Goal: Task Accomplishment & Management: Manage account settings

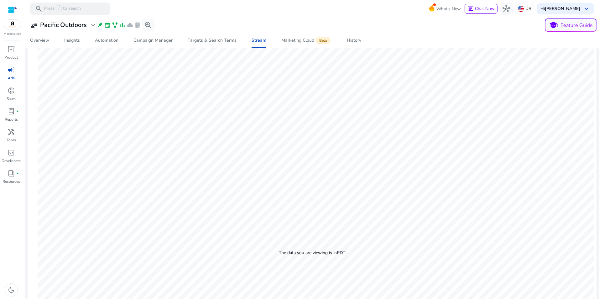
scroll to position [159, 0]
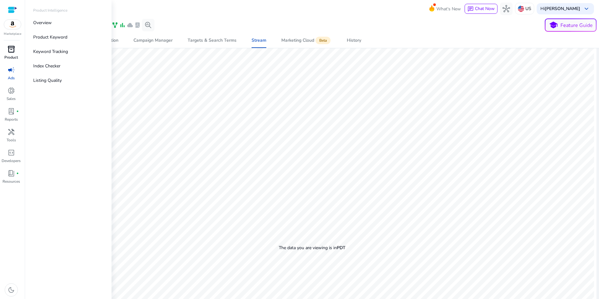
click at [9, 55] on p "Product" at bounding box center [10, 58] width 13 height 6
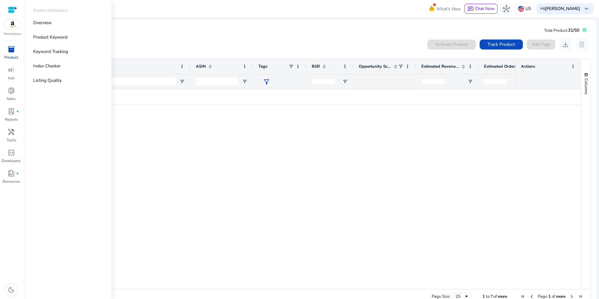
click at [8, 66] on span "campaign" at bounding box center [12, 70] width 8 height 8
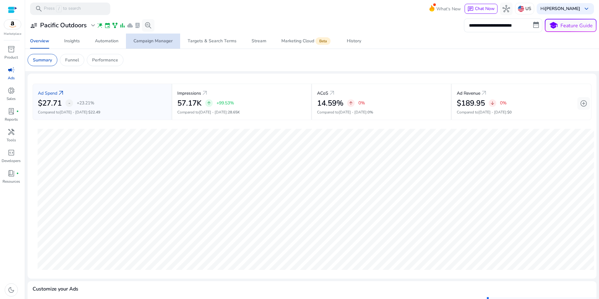
click at [158, 41] on div "Campaign Manager" at bounding box center [153, 41] width 39 height 4
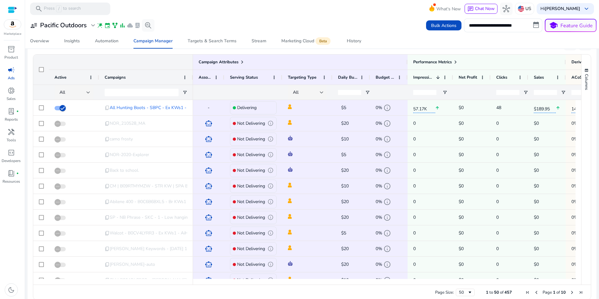
scroll to position [417, 0]
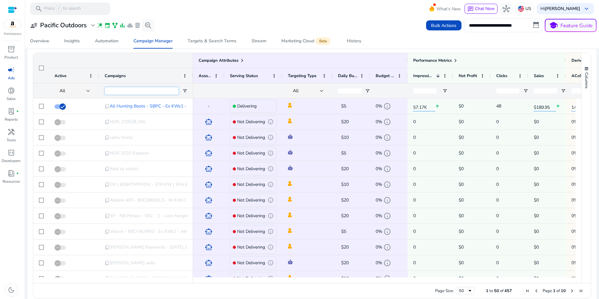
click at [168, 93] on input "Campaigns Filter Input" at bounding box center [142, 91] width 74 height 8
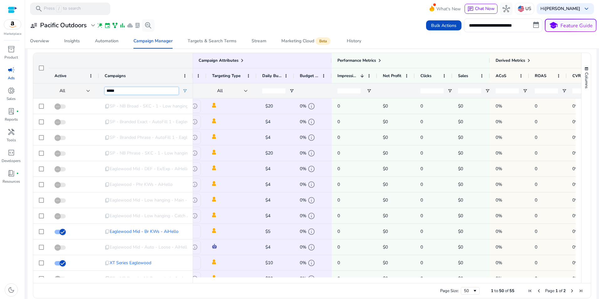
scroll to position [0, 0]
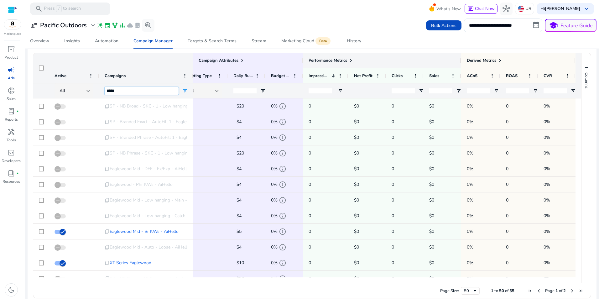
type input "*****"
click at [349, 60] on span at bounding box center [351, 60] width 5 height 5
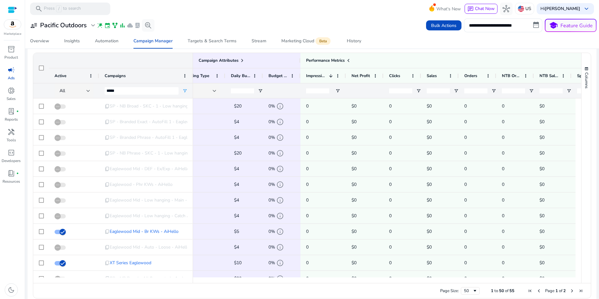
drag, startPoint x: 445, startPoint y: 283, endPoint x: 462, endPoint y: 283, distance: 17.6
click at [462, 283] on div at bounding box center [384, 280] width 383 height 6
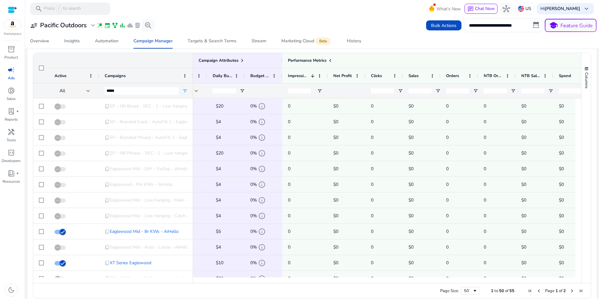
scroll to position [0, 150]
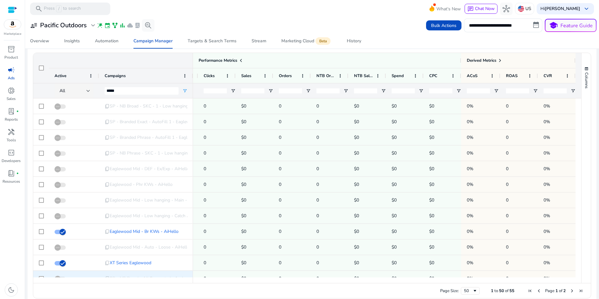
drag, startPoint x: 449, startPoint y: 281, endPoint x: 391, endPoint y: 278, distance: 58.3
click at [389, 276] on div "Campaign Attributes Active Campaigns 1" at bounding box center [307, 168] width 548 height 230
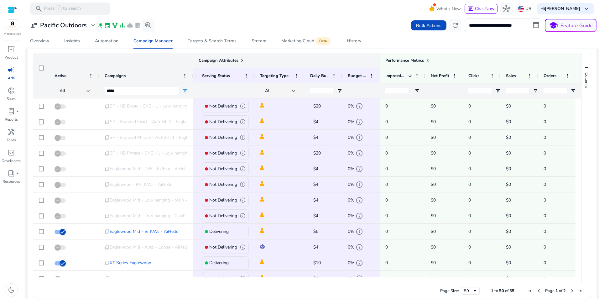
click at [241, 60] on span at bounding box center [242, 60] width 5 height 5
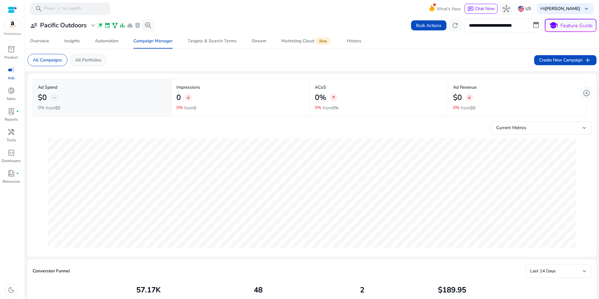
click at [87, 64] on div "All Portfolios" at bounding box center [88, 60] width 37 height 12
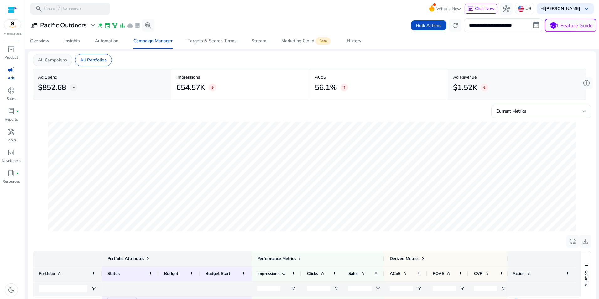
click at [53, 61] on p "All Campaigns" at bounding box center [52, 60] width 29 height 7
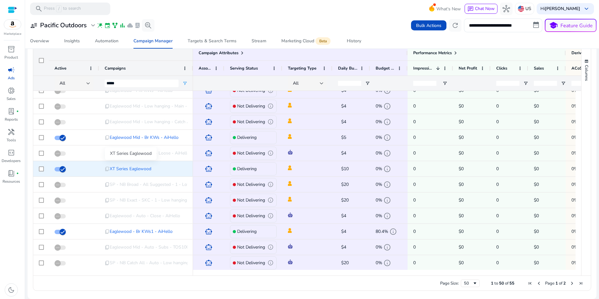
click at [120, 168] on span "XT Series Eaglewood" at bounding box center [131, 168] width 42 height 13
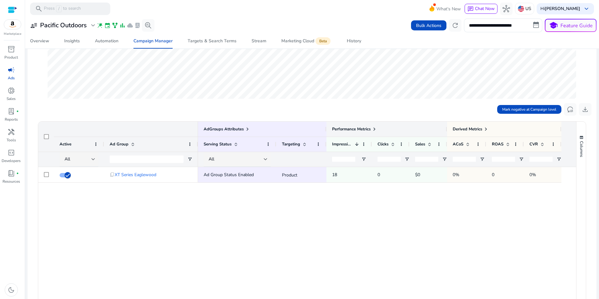
click at [376, 130] on span at bounding box center [374, 129] width 5 height 5
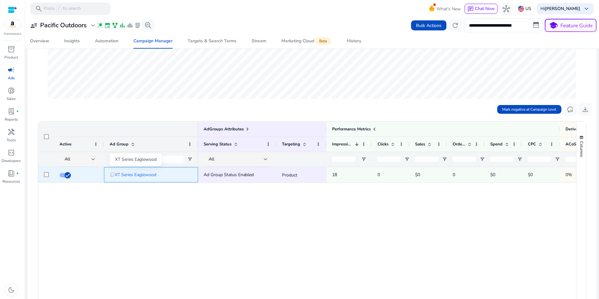
click at [140, 176] on span "XT Series Eaglewood" at bounding box center [136, 174] width 42 height 13
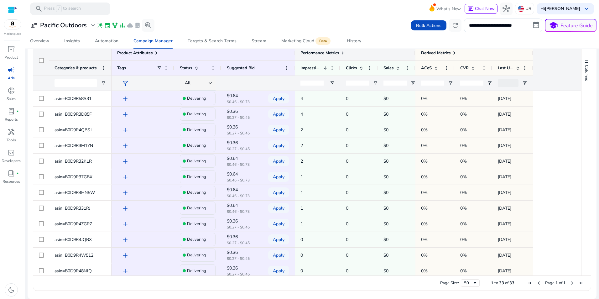
click at [343, 52] on span at bounding box center [342, 52] width 5 height 5
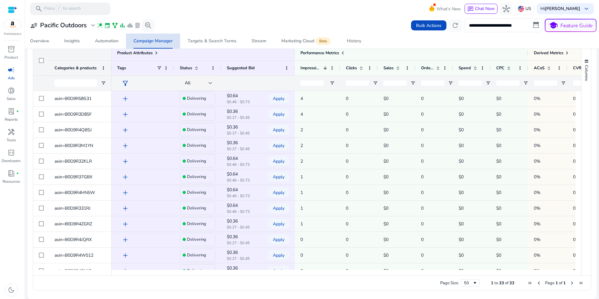
click at [155, 41] on div "Campaign Manager" at bounding box center [153, 41] width 39 height 4
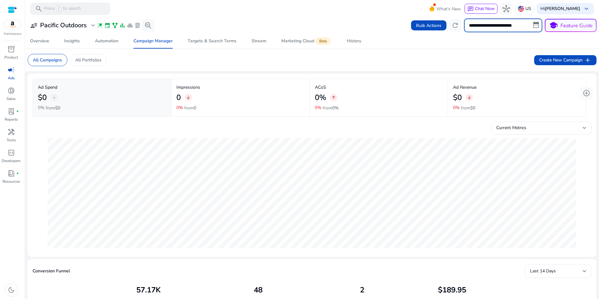
click at [485, 23] on input "**********" at bounding box center [503, 25] width 78 height 14
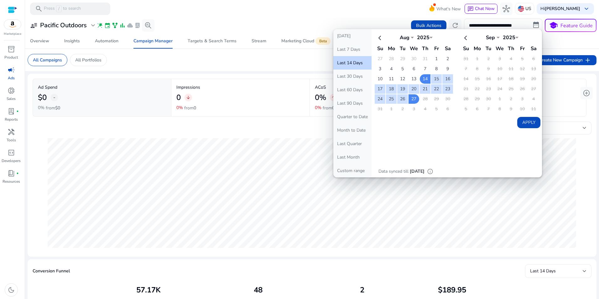
drag, startPoint x: 568, startPoint y: 263, endPoint x: 568, endPoint y: 270, distance: 6.9
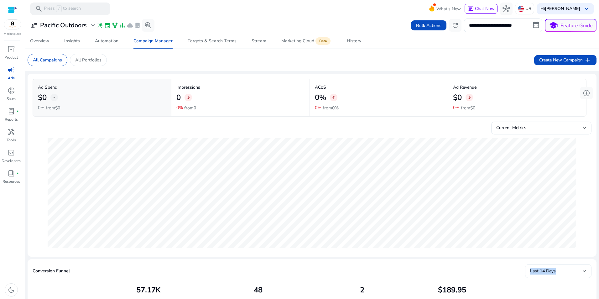
click at [568, 271] on div "Last 14 Days" at bounding box center [556, 271] width 53 height 7
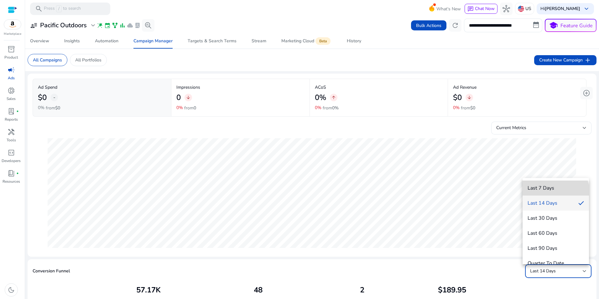
click at [555, 193] on mat-option "Last 7 Days" at bounding box center [556, 188] width 66 height 15
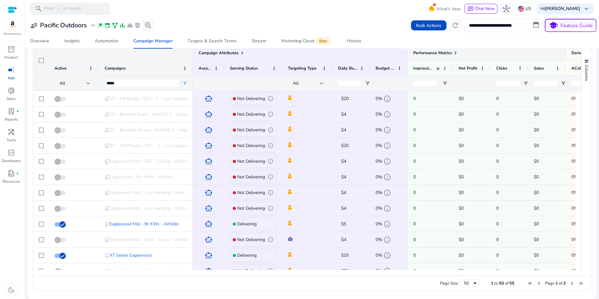
click at [461, 56] on div "Performance Metrics" at bounding box center [486, 53] width 147 height 9
click at [457, 55] on span at bounding box center [455, 52] width 5 height 5
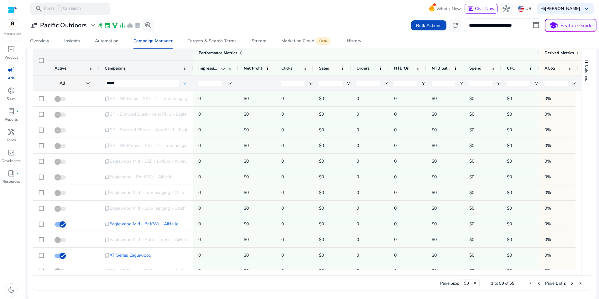
click at [570, 284] on span "Next Page" at bounding box center [572, 283] width 5 height 5
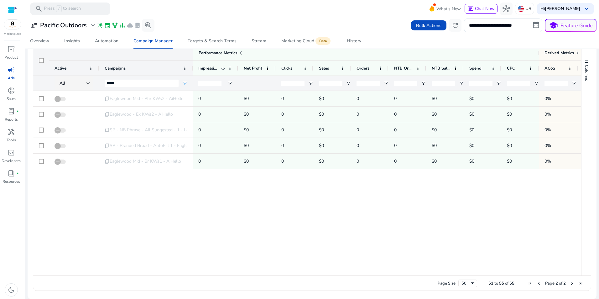
click at [524, 81] on input "number" at bounding box center [518, 83] width 23 height 5
click at [539, 81] on span "Open Filter Menu" at bounding box center [536, 83] width 5 height 5
click at [550, 92] on div "Equals" at bounding box center [558, 94] width 38 height 5
click at [547, 106] on input "Filter Value" at bounding box center [559, 106] width 49 height 8
type input "*"
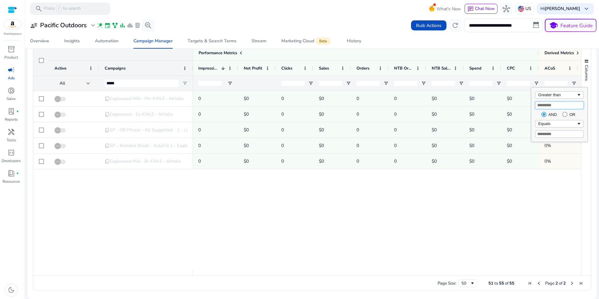
type input "*"
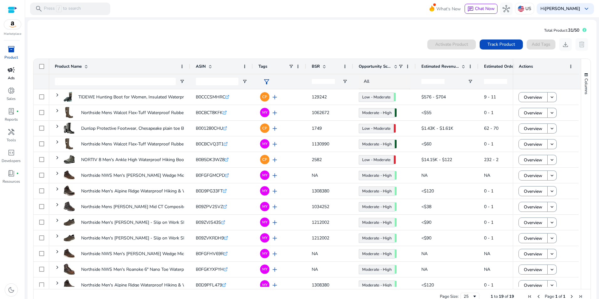
click at [7, 69] on div "campaign" at bounding box center [12, 70] width 18 height 10
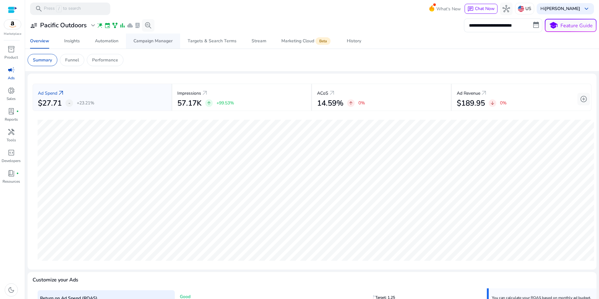
click at [164, 41] on div "Campaign Manager" at bounding box center [153, 41] width 39 height 4
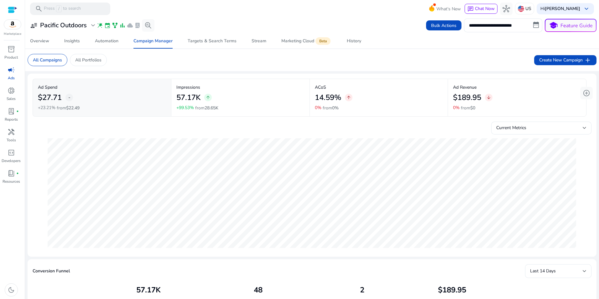
click at [481, 62] on mat-card "All Campaigns All Portfolios Create New Campaign add" at bounding box center [312, 60] width 579 height 22
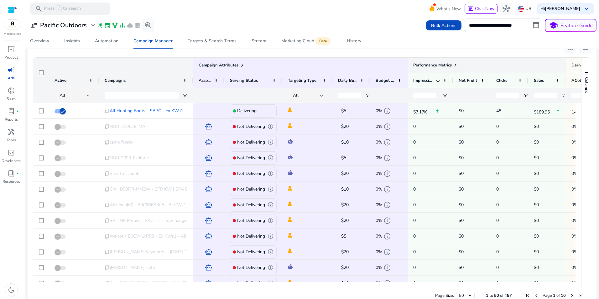
click at [456, 66] on span at bounding box center [455, 65] width 5 height 5
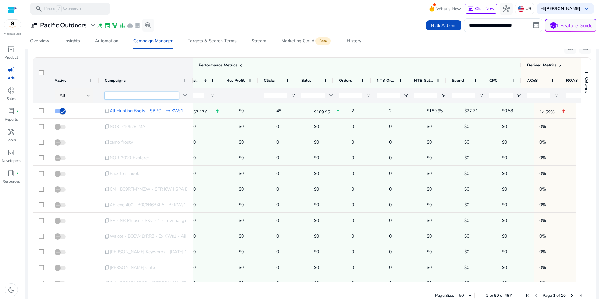
click at [160, 96] on input "Campaigns Filter Input" at bounding box center [142, 96] width 74 height 8
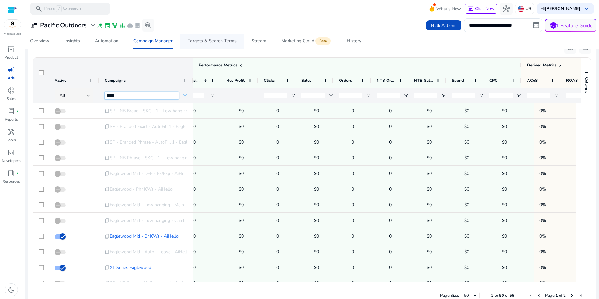
type input "*****"
click at [211, 39] on div "Targets & Search Terms" at bounding box center [212, 41] width 49 height 4
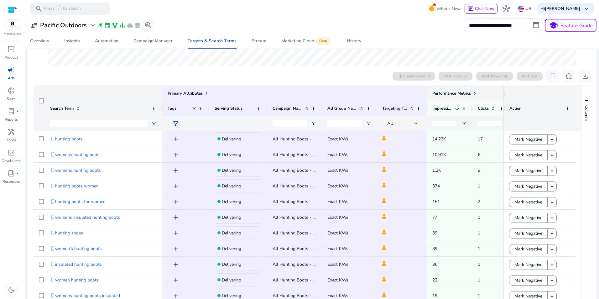
click at [473, 94] on span at bounding box center [474, 93] width 5 height 5
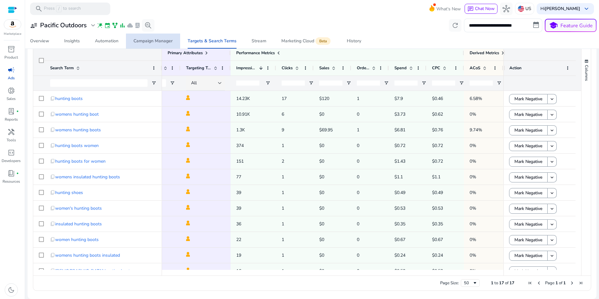
click at [161, 42] on div "Campaign Manager" at bounding box center [153, 41] width 39 height 4
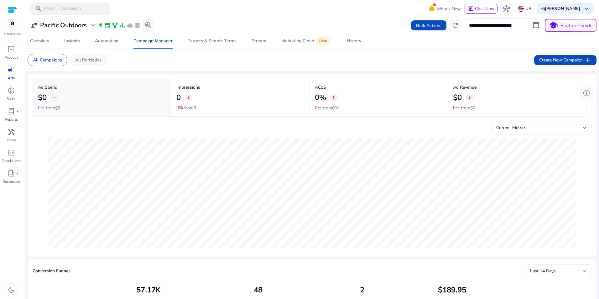
click at [95, 64] on div "All Portfolios" at bounding box center [88, 60] width 37 height 12
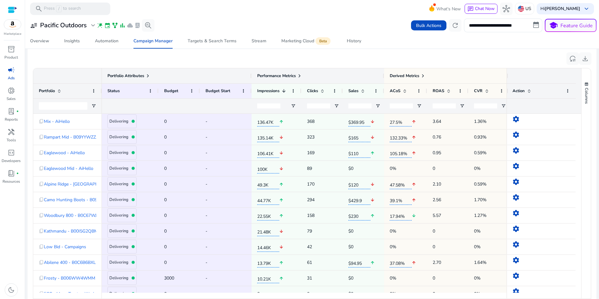
click at [302, 74] on span at bounding box center [299, 75] width 5 height 5
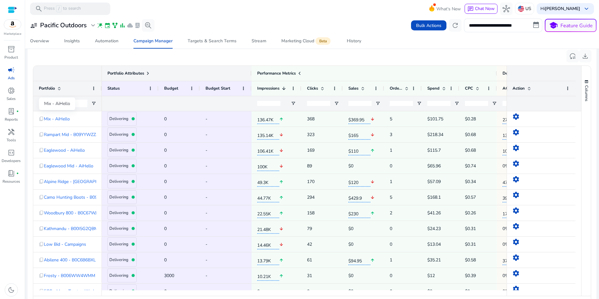
click at [59, 104] on div "Mix - AiHello" at bounding box center [57, 103] width 36 height 13
click at [61, 107] on input "Portfolio Filter Input" at bounding box center [63, 104] width 49 height 8
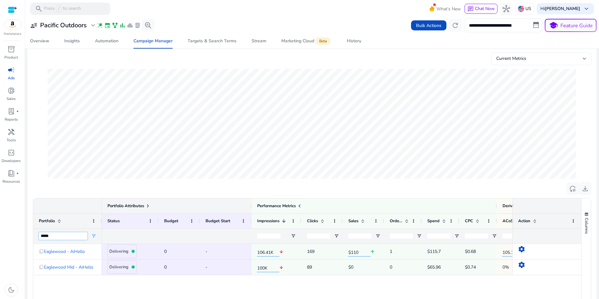
type input "*****"
click at [555, 61] on div "Current Metrics" at bounding box center [540, 58] width 87 height 7
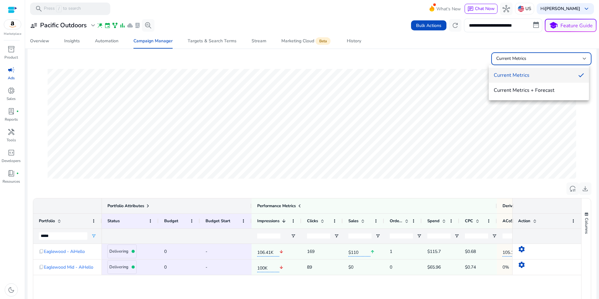
click at [555, 58] on div at bounding box center [299, 149] width 599 height 299
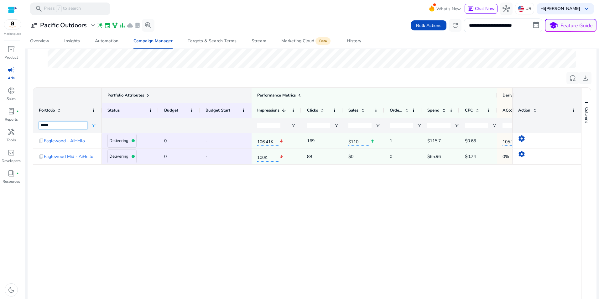
click at [54, 126] on input "*****" at bounding box center [63, 126] width 49 height 8
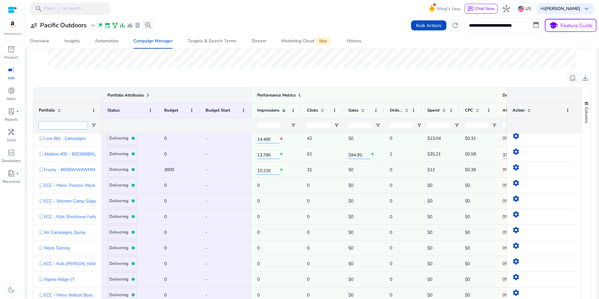
scroll to position [134, 0]
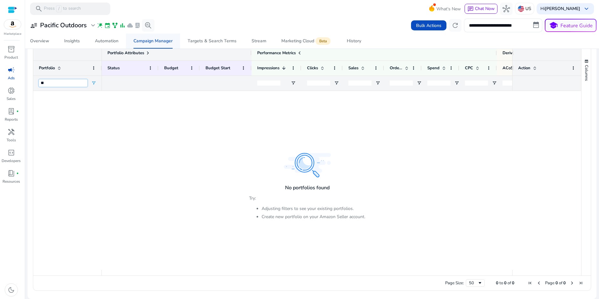
type input "**"
click at [145, 40] on div "Campaign Manager" at bounding box center [153, 41] width 39 height 4
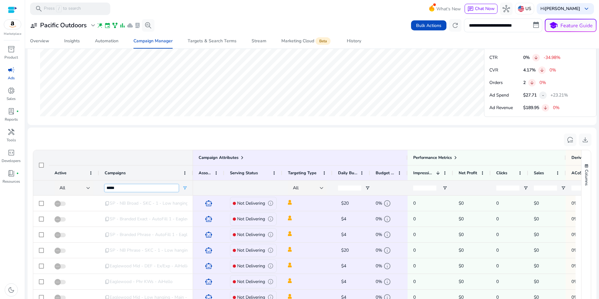
click at [129, 189] on input "*****" at bounding box center [142, 188] width 74 height 8
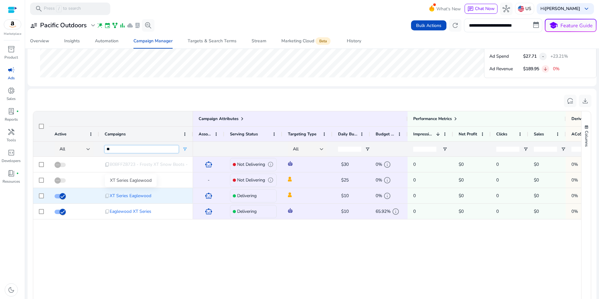
type input "**"
click at [129, 195] on span "XT Series Eaglewood" at bounding box center [131, 195] width 42 height 13
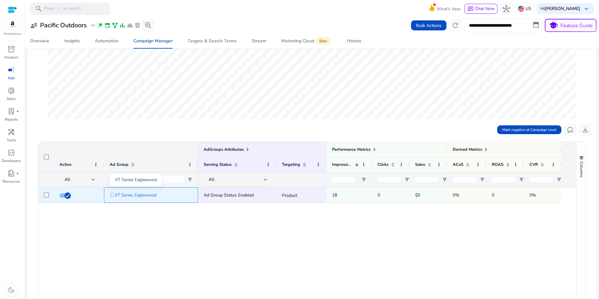
click at [148, 195] on span "XT Series Eaglewood" at bounding box center [136, 195] width 42 height 13
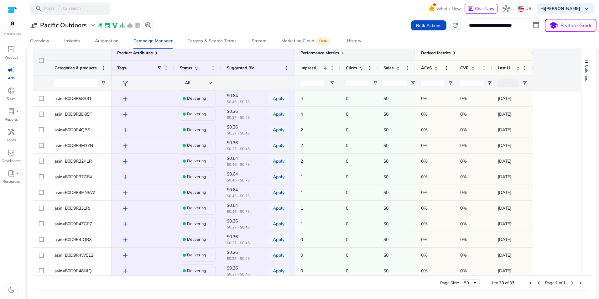
click at [343, 54] on span at bounding box center [342, 52] width 5 height 5
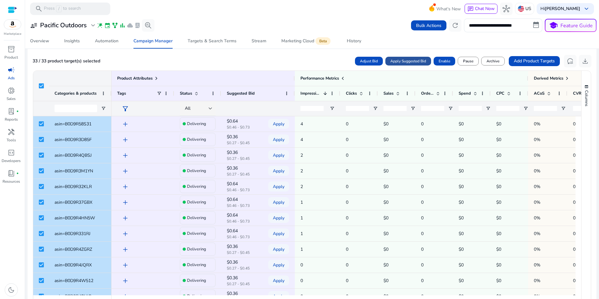
click at [408, 61] on span "Apply Suggested Bid" at bounding box center [409, 61] width 36 height 6
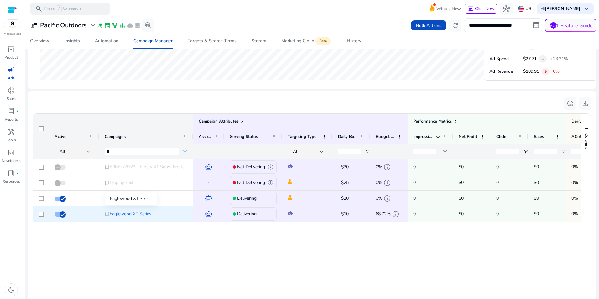
click at [148, 213] on span "Eaglewood XT Series" at bounding box center [131, 214] width 42 height 13
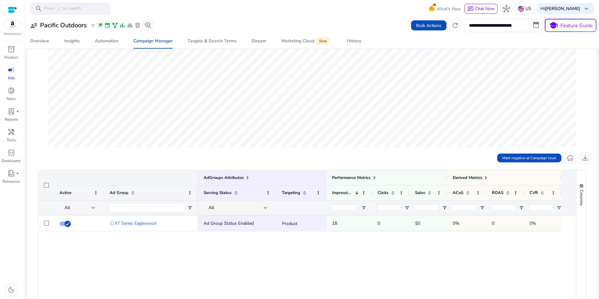
scroll to position [105, 0]
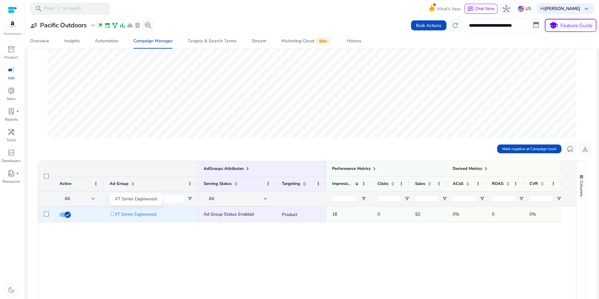
click at [128, 215] on span "XT Series Eaglewood" at bounding box center [136, 214] width 42 height 13
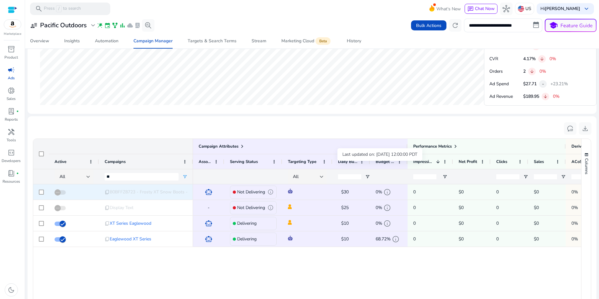
scroll to position [356, 0]
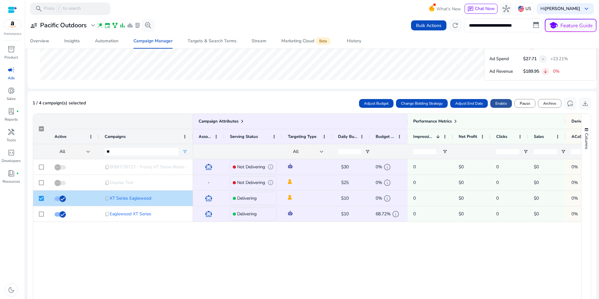
click at [497, 102] on span "Enable" at bounding box center [502, 104] width 12 height 6
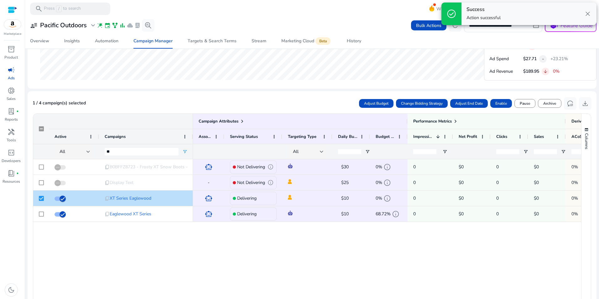
click at [588, 12] on span "close" at bounding box center [588, 14] width 8 height 8
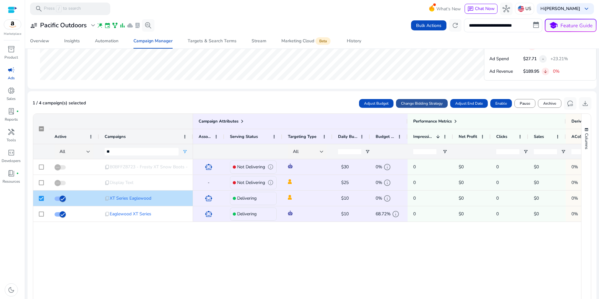
click at [424, 104] on span "Change Bidding Strategy" at bounding box center [422, 104] width 42 height 6
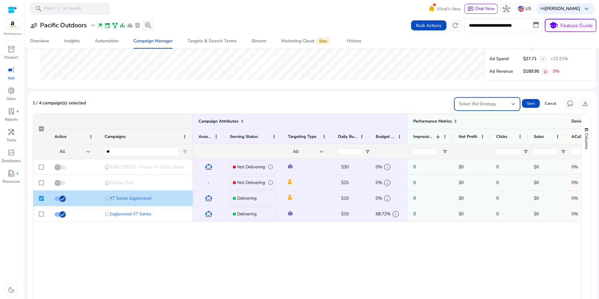
click at [482, 102] on span "Select Bid Strategy" at bounding box center [477, 104] width 37 height 6
click at [432, 83] on div at bounding box center [299, 149] width 599 height 299
click at [398, 255] on div "smart_toy Not Delivering info $30 edit 0% info 0 $0 0 $0 0% 0 - Not Delivering …" at bounding box center [387, 248] width 388 height 179
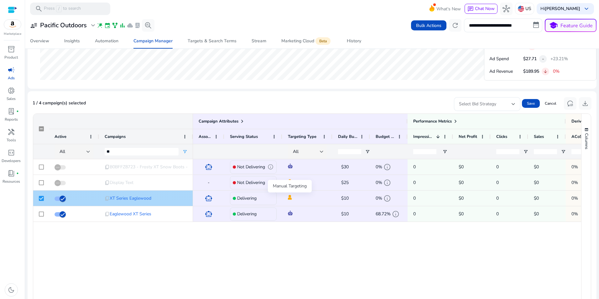
click at [290, 198] on img at bounding box center [290, 197] width 4 height 5
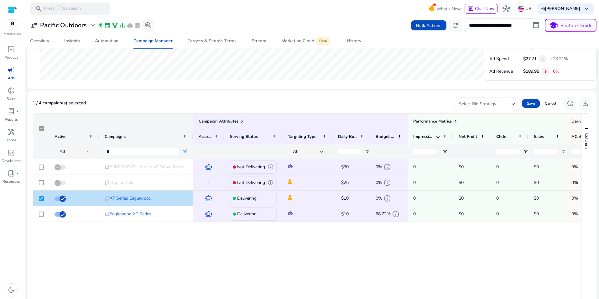
click at [510, 100] on div "Select Bid Strategy" at bounding box center [487, 104] width 56 height 14
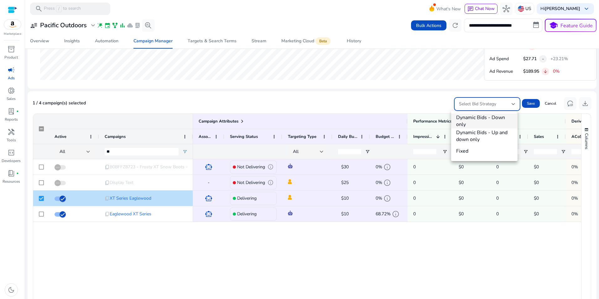
click at [445, 103] on div at bounding box center [299, 149] width 599 height 299
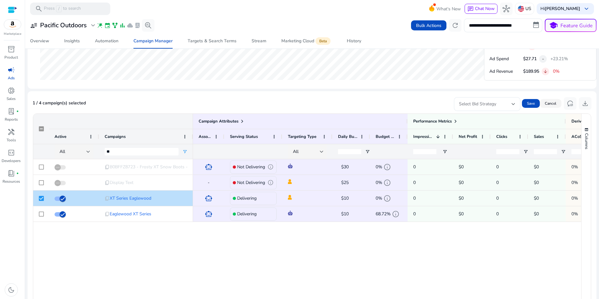
click at [553, 103] on span "Cancel" at bounding box center [551, 104] width 12 height 6
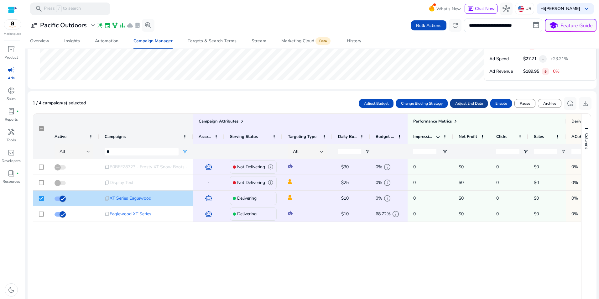
click at [468, 102] on span "Adjust End Date" at bounding box center [469, 104] width 28 height 6
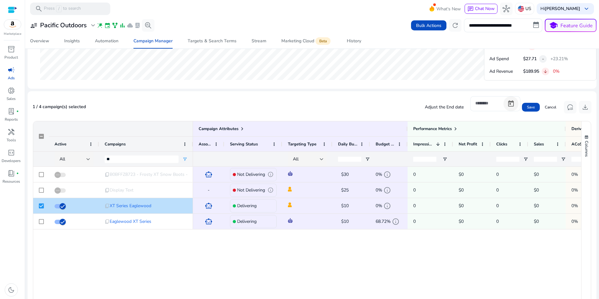
click at [506, 102] on span "Open calendar" at bounding box center [511, 103] width 15 height 15
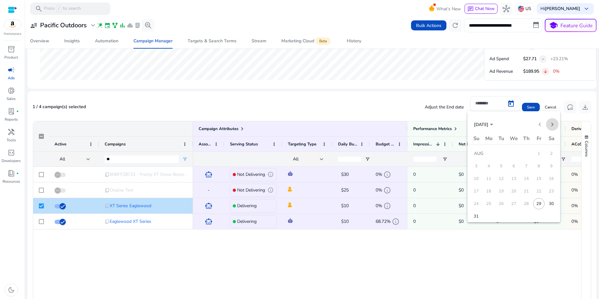
click at [555, 126] on span "Next month" at bounding box center [552, 124] width 13 height 13
click at [501, 215] on span "30" at bounding box center [501, 216] width 11 height 11
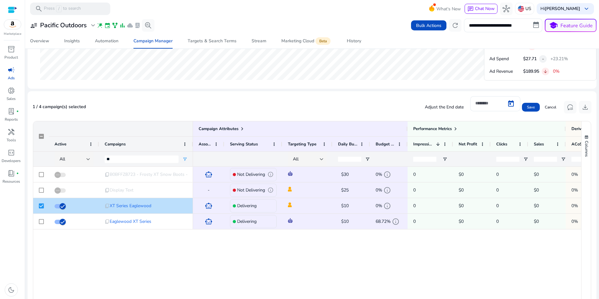
type input "*********"
click at [530, 107] on span "Save" at bounding box center [531, 107] width 8 height 6
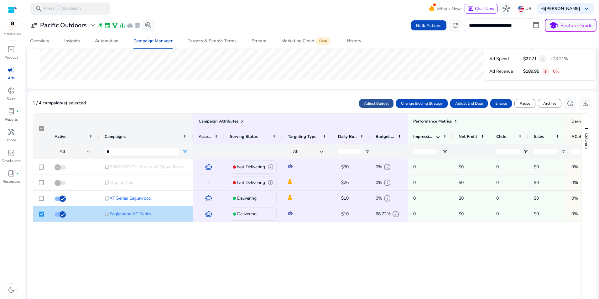
click at [375, 103] on span "Adjust Budget" at bounding box center [376, 104] width 24 height 6
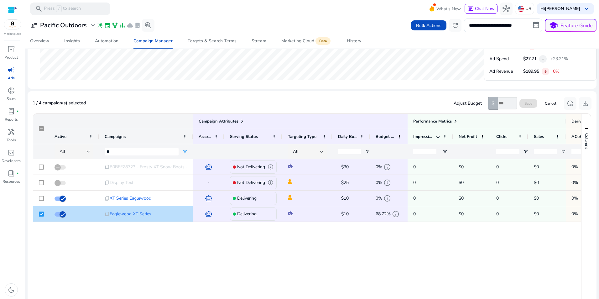
click at [505, 103] on input "number" at bounding box center [507, 103] width 19 height 12
type input "**"
click at [529, 103] on span "Save" at bounding box center [529, 104] width 8 height 6
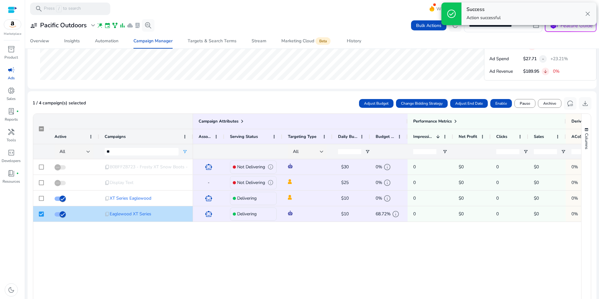
click at [589, 13] on span "close" at bounding box center [588, 14] width 8 height 8
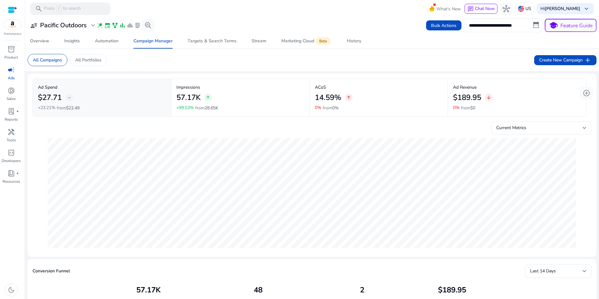
click at [258, 53] on mat-card "All Campaigns All Portfolios Create New Campaign add" at bounding box center [312, 60] width 579 height 22
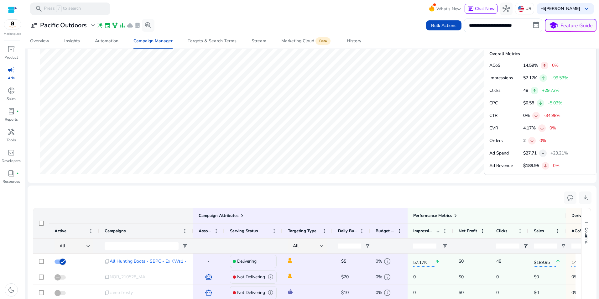
scroll to position [274, 0]
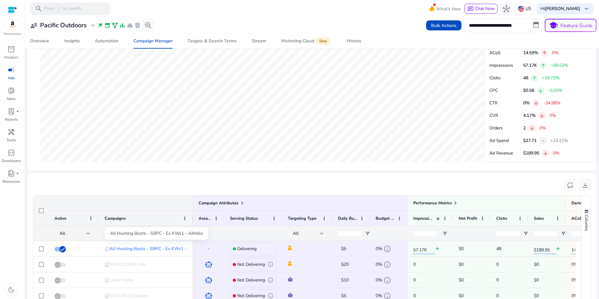
click at [144, 233] on div "All Hunting Boots - SBPC - Ex KWs1 - AiHello" at bounding box center [156, 233] width 103 height 13
click at [106, 232] on input "Campaigns Filter Input" at bounding box center [142, 234] width 74 height 8
type input "**"
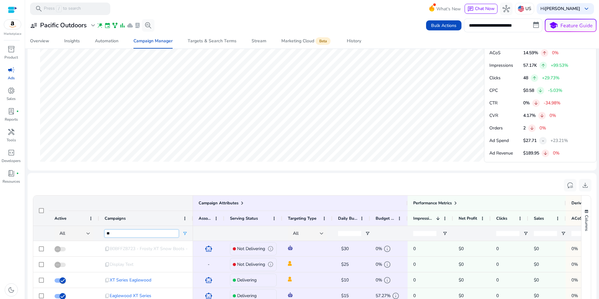
click at [146, 235] on input "**" at bounding box center [142, 234] width 74 height 8
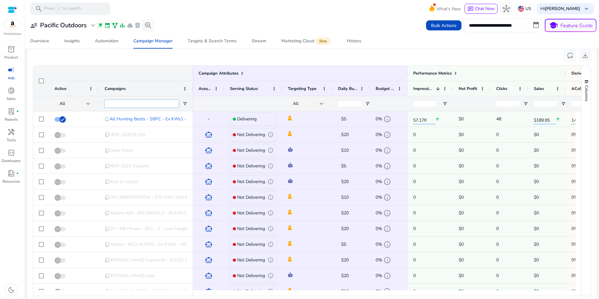
scroll to position [400, 0]
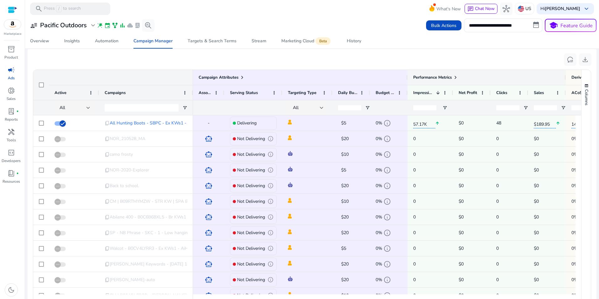
click at [457, 76] on span at bounding box center [455, 77] width 5 height 5
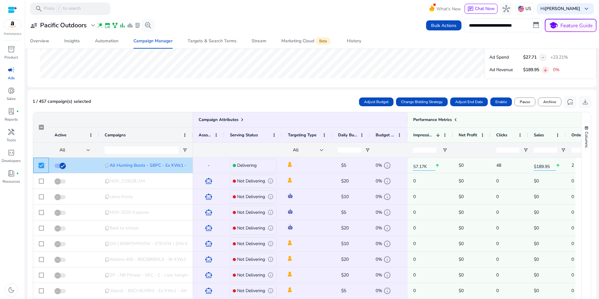
scroll to position [354, 0]
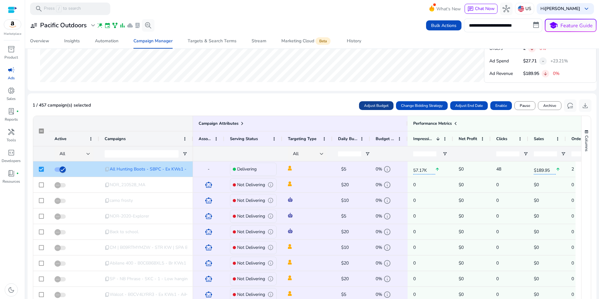
click at [364, 105] on span "Adjust Budget" at bounding box center [376, 106] width 24 height 6
click at [501, 107] on input "number" at bounding box center [507, 105] width 19 height 12
type input "**"
click at [526, 106] on span "Save" at bounding box center [529, 106] width 8 height 6
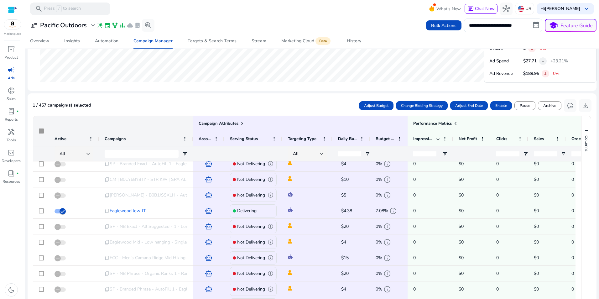
scroll to position [0, 0]
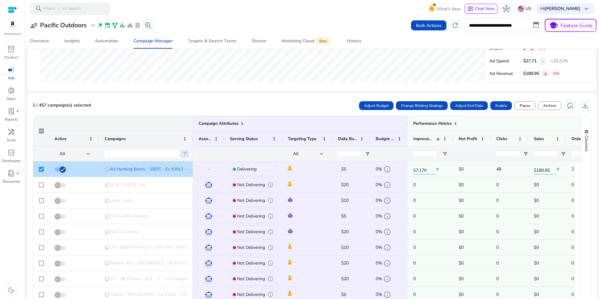
click at [186, 155] on span "Open Filter Menu" at bounding box center [184, 153] width 5 height 5
click at [230, 165] on span "Filtering operator" at bounding box center [229, 165] width 5 height 5
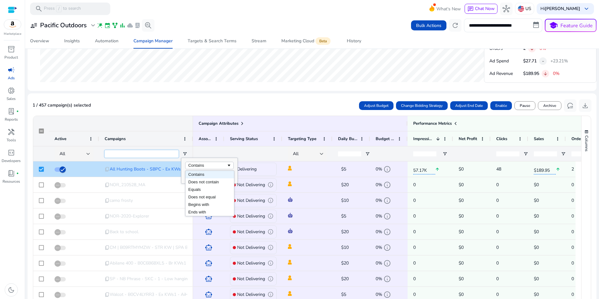
click at [138, 150] on input "Campaigns Filter Input" at bounding box center [142, 154] width 74 height 8
click at [66, 139] on span "Active" at bounding box center [61, 139] width 12 height 6
click at [277, 116] on div "Drag here to set row groups Drag here to set column labels Campaign Attributes …" at bounding box center [312, 239] width 559 height 246
click at [288, 85] on div "SB" at bounding box center [262, 19] width 459 height 133
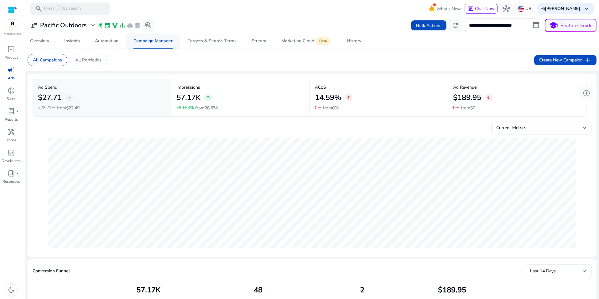
click at [157, 46] on span "Campaign Manager" at bounding box center [153, 41] width 39 height 15
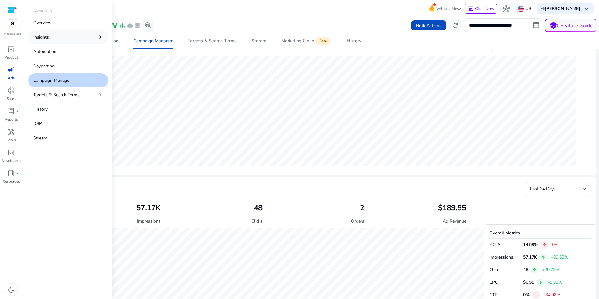
click at [51, 39] on link "Insights chevron_right" at bounding box center [68, 37] width 80 height 14
click at [100, 38] on span "chevron_right" at bounding box center [100, 37] width 6 height 6
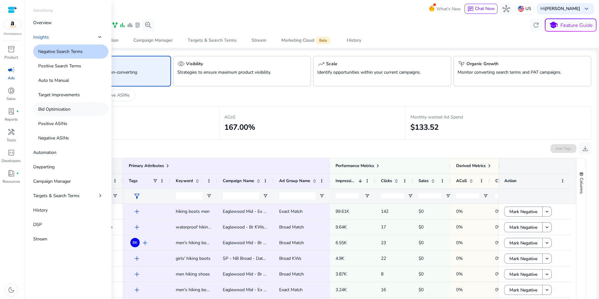
click at [60, 111] on p "Bid Optimization" at bounding box center [54, 109] width 32 height 7
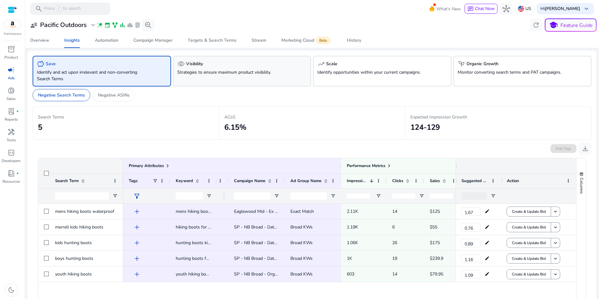
click at [234, 71] on p "Strategies to ensure maximum product visibility." at bounding box center [231, 72] width 108 height 7
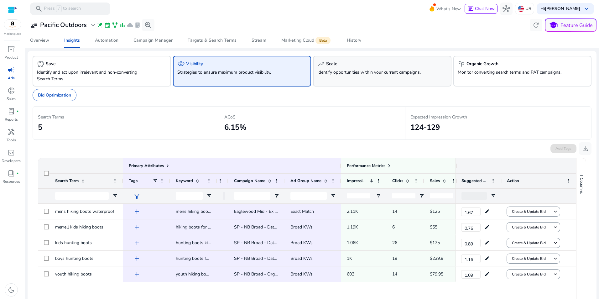
click at [346, 66] on div "trending_up Scale" at bounding box center [383, 64] width 130 height 8
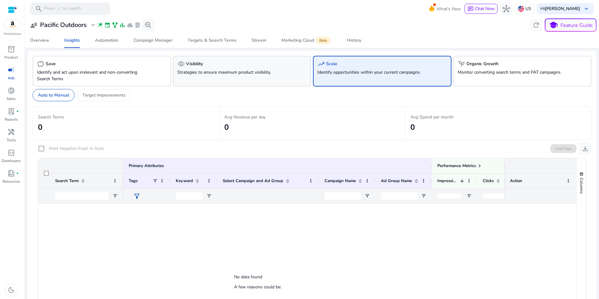
click at [290, 63] on div "visibility Visibility" at bounding box center [242, 64] width 130 height 8
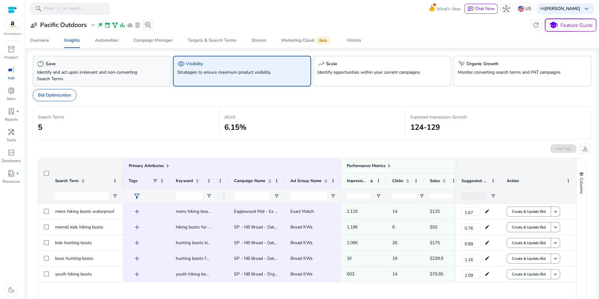
click at [140, 72] on p "Identify and act upon irrelevant and non-converting Search Terms" at bounding box center [91, 75] width 108 height 13
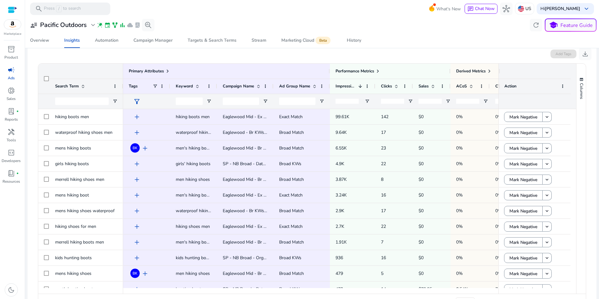
scroll to position [96, 0]
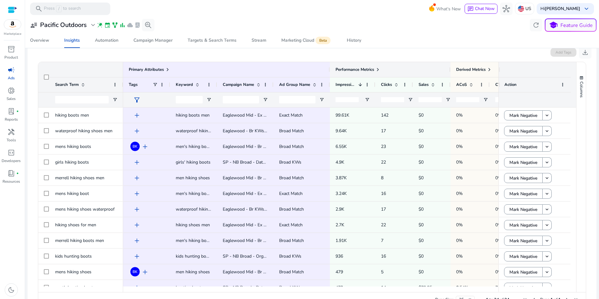
click at [380, 71] on span at bounding box center [378, 69] width 5 height 5
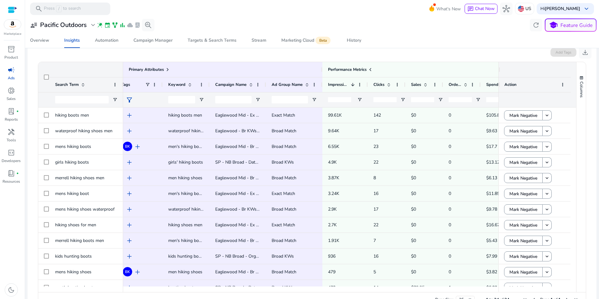
scroll to position [0, 21]
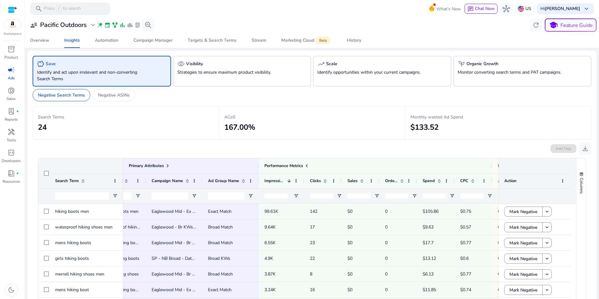
click at [118, 79] on p "Identify and act upon irrelevant and non-converting Search Terms" at bounding box center [91, 75] width 108 height 13
click at [194, 5] on mat-toolbar "search Press / to search What's New chat Chat Now hub US Hi Jeff Thayer keyboar…" at bounding box center [312, 8] width 574 height 17
click at [130, 26] on span "cloud" at bounding box center [130, 25] width 6 height 6
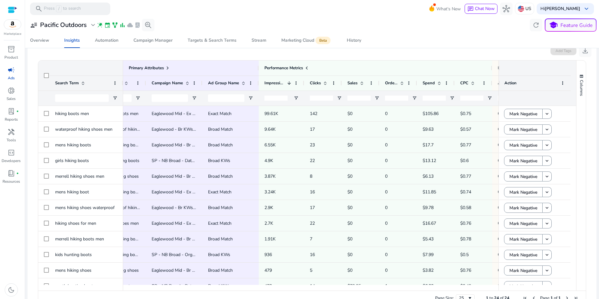
scroll to position [108, 0]
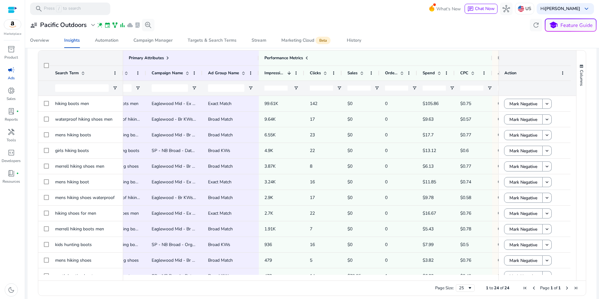
drag, startPoint x: 574, startPoint y: 102, endPoint x: 571, endPoint y: 112, distance: 10.9
click at [571, 113] on div "Primary Attributes Search Term Tags 1" at bounding box center [312, 165] width 548 height 230
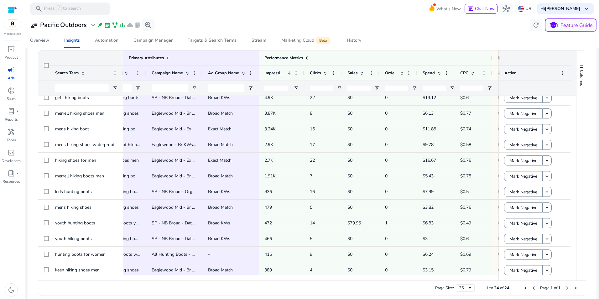
scroll to position [0, 0]
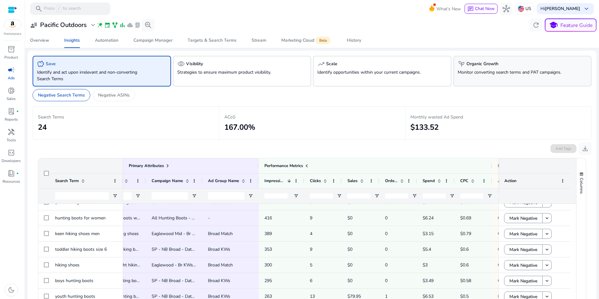
click at [552, 67] on div "psychiatry Organic Growth Monitor converting search terms and PAT campaigns." at bounding box center [523, 71] width 139 height 31
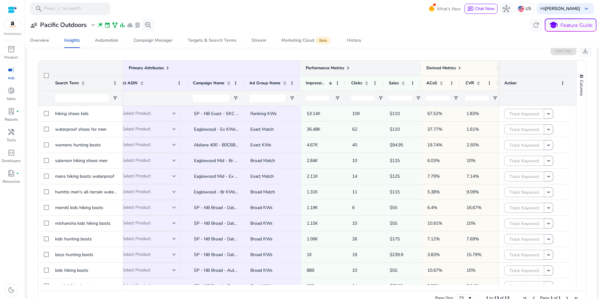
click at [346, 68] on span at bounding box center [348, 68] width 5 height 5
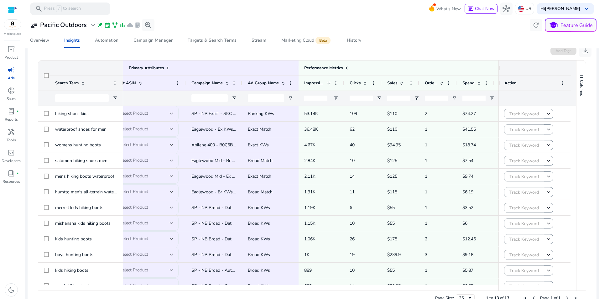
drag, startPoint x: 387, startPoint y: 287, endPoint x: 408, endPoint y: 287, distance: 21.0
click at [408, 287] on div at bounding box center [335, 288] width 549 height 6
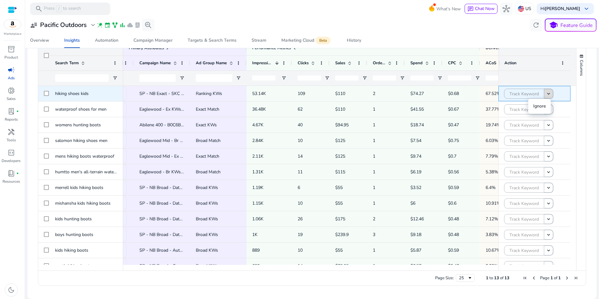
click at [549, 93] on button "keyboard_arrow_down" at bounding box center [549, 94] width 9 height 10
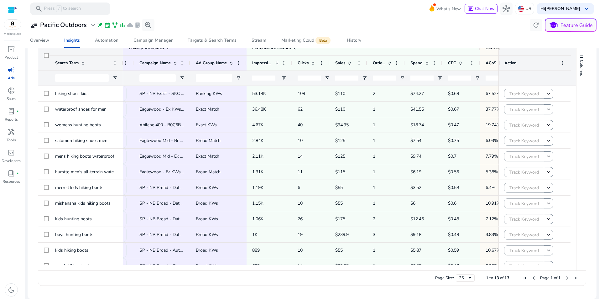
click at [497, 25] on div "**********" at bounding box center [312, 24] width 569 height 13
click at [386, 21] on div "**********" at bounding box center [312, 24] width 569 height 13
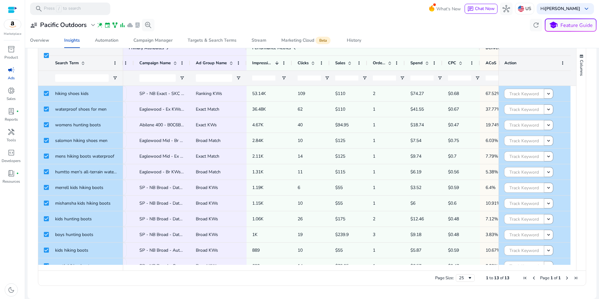
drag, startPoint x: 596, startPoint y: 113, endPoint x: 597, endPoint y: 90, distance: 23.8
click at [597, 90] on mat-sidenav-content "**********" at bounding box center [312, 149] width 574 height 299
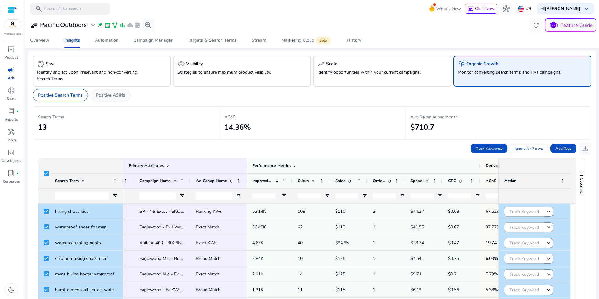
click at [114, 93] on p "Positive ASINs" at bounding box center [110, 95] width 29 height 7
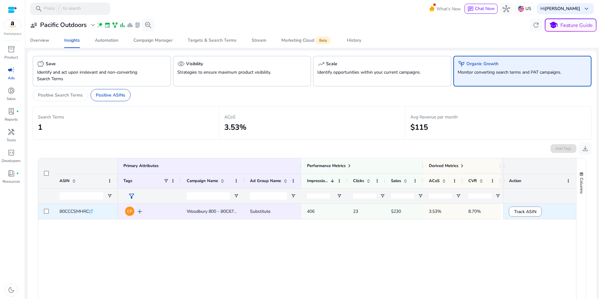
click at [72, 210] on span "B0CCCSMHRC" at bounding box center [74, 211] width 29 height 6
click at [74, 212] on span "B0CCCSMHRC" at bounding box center [74, 211] width 29 height 6
click at [61, 97] on p "Positive Search Terms" at bounding box center [60, 95] width 45 height 7
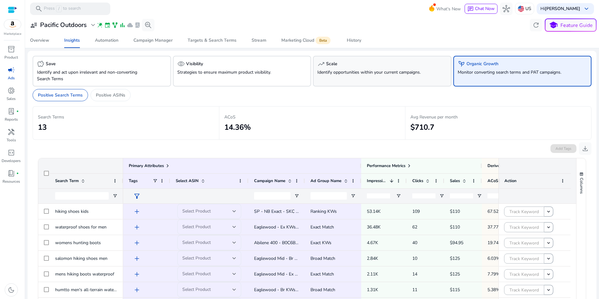
click at [407, 65] on div "trending_up Scale" at bounding box center [383, 64] width 130 height 8
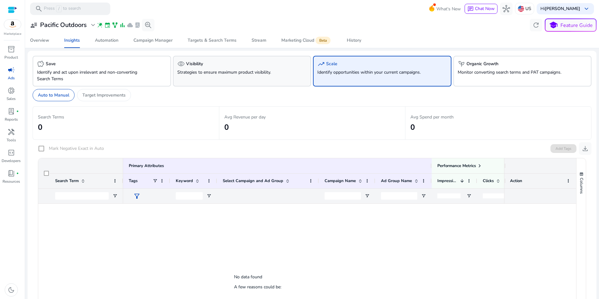
click at [276, 75] on p "Strategies to ensure maximum product visibility." at bounding box center [231, 72] width 108 height 7
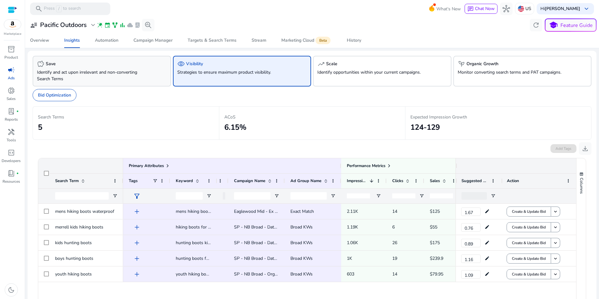
click at [116, 63] on div "savings Save" at bounding box center [102, 64] width 130 height 8
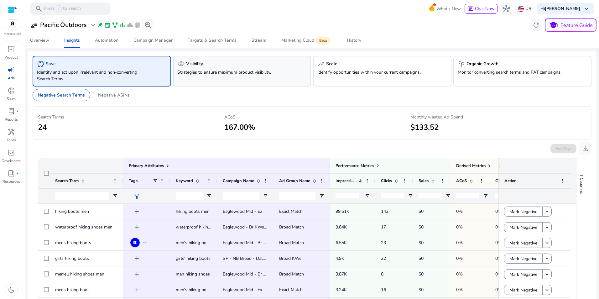
click at [208, 72] on p "Strategies to ensure maximum product visibility." at bounding box center [231, 72] width 108 height 7
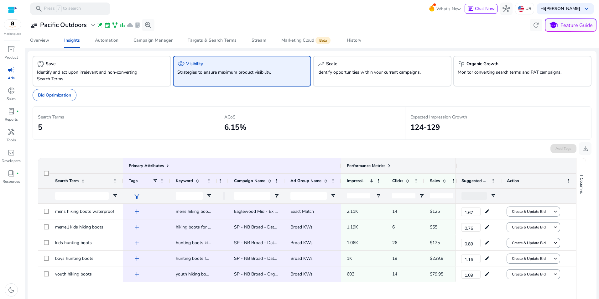
click at [391, 166] on span at bounding box center [389, 165] width 5 height 5
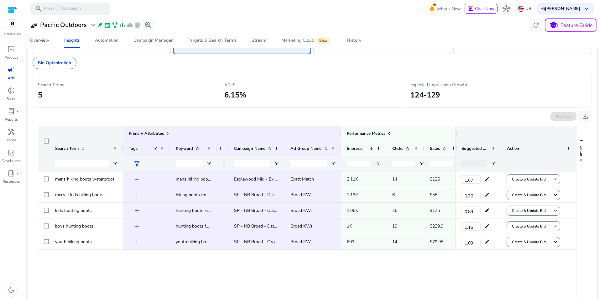
scroll to position [29, 0]
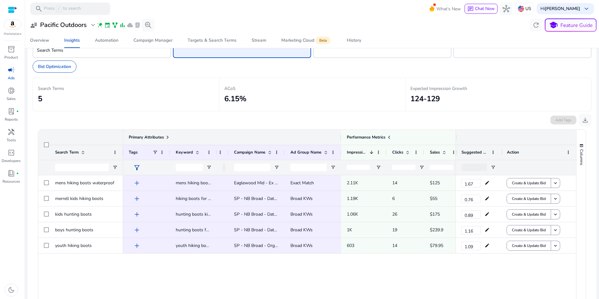
click at [167, 135] on span at bounding box center [167, 137] width 5 height 5
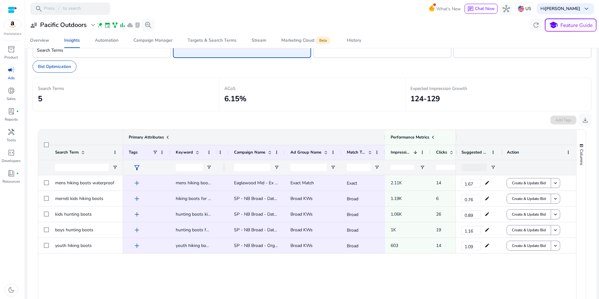
click at [167, 135] on span at bounding box center [167, 137] width 5 height 5
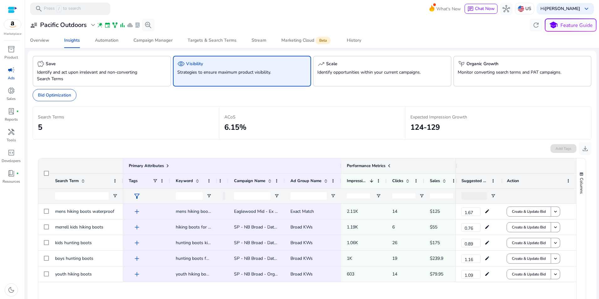
scroll to position [29, 0]
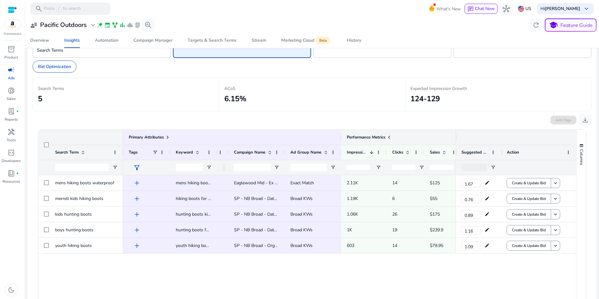
click at [389, 137] on span at bounding box center [389, 137] width 5 height 5
drag, startPoint x: 454, startPoint y: 139, endPoint x: 506, endPoint y: 141, distance: 52.1
click at [506, 141] on div at bounding box center [516, 137] width 121 height 15
